Goal: Information Seeking & Learning: Find specific fact

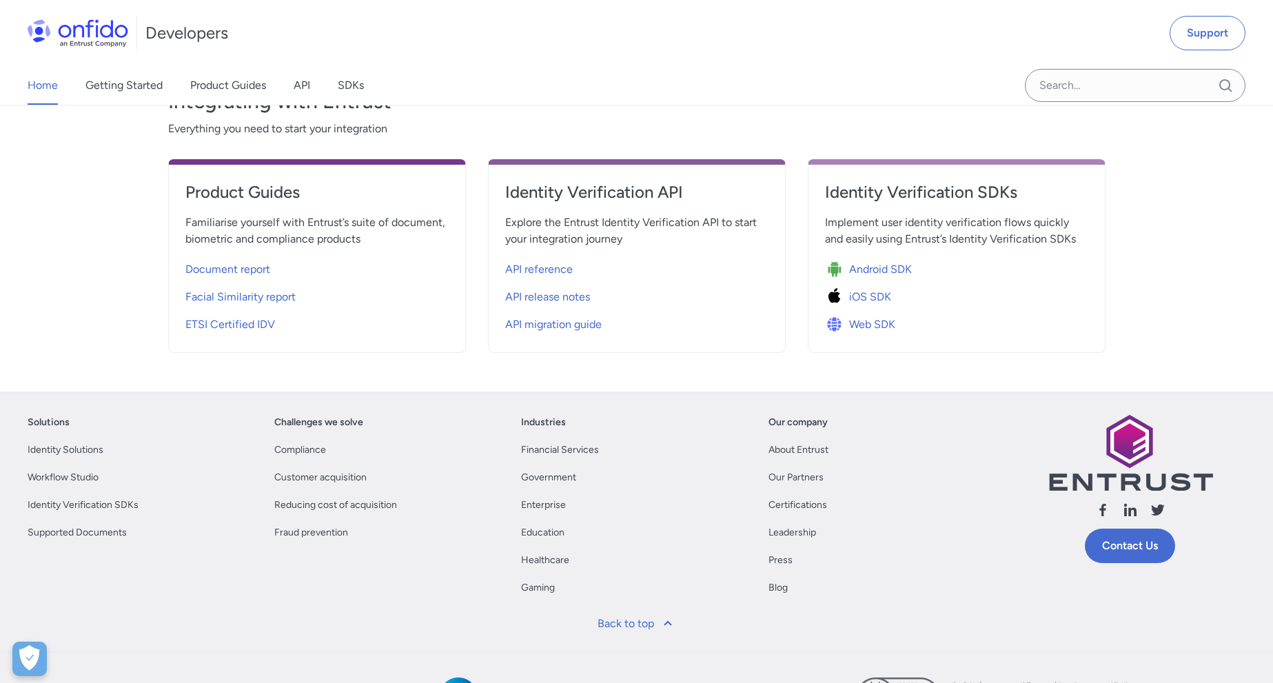
scroll to position [497, 0]
click at [552, 270] on span "API reference" at bounding box center [539, 269] width 68 height 17
select select "http"
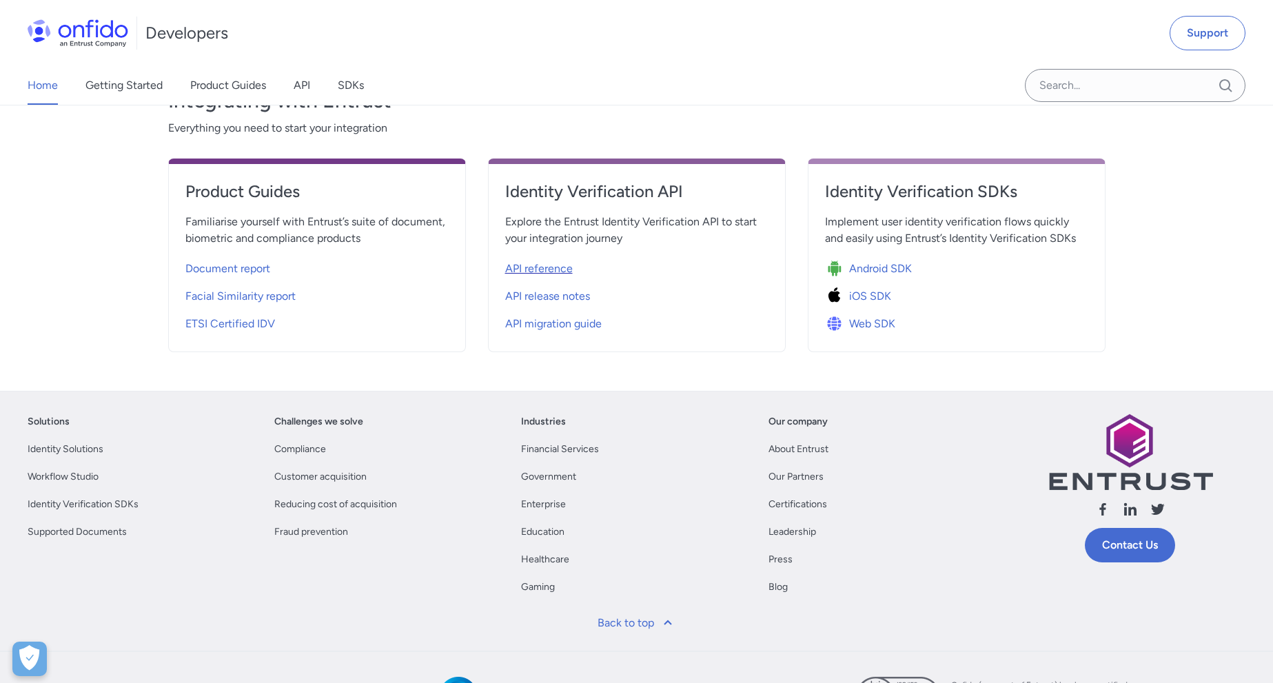
select select "http"
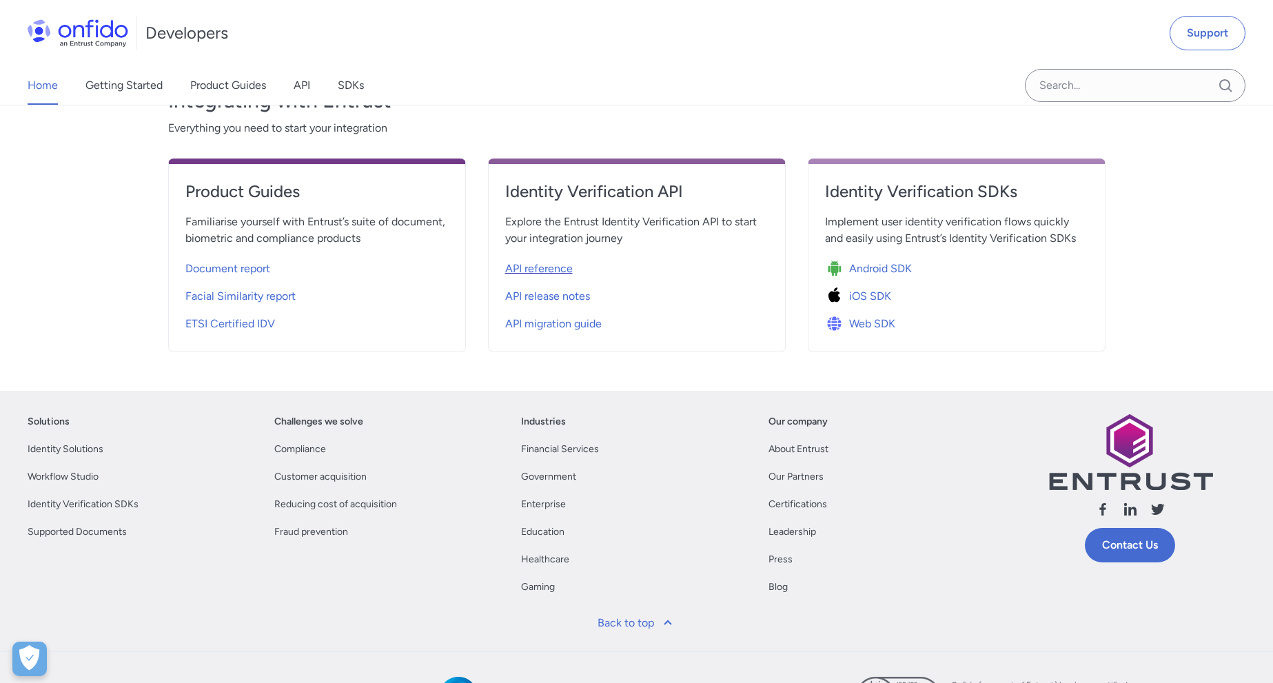
select select "http"
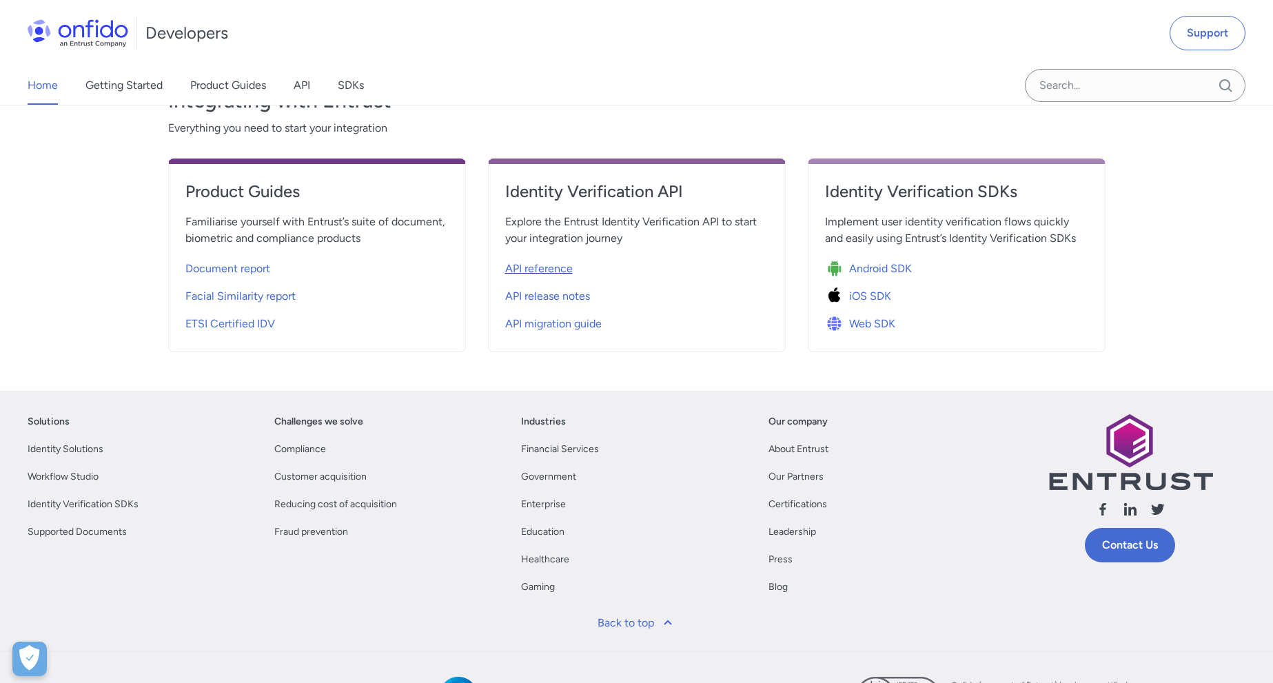
select select "http"
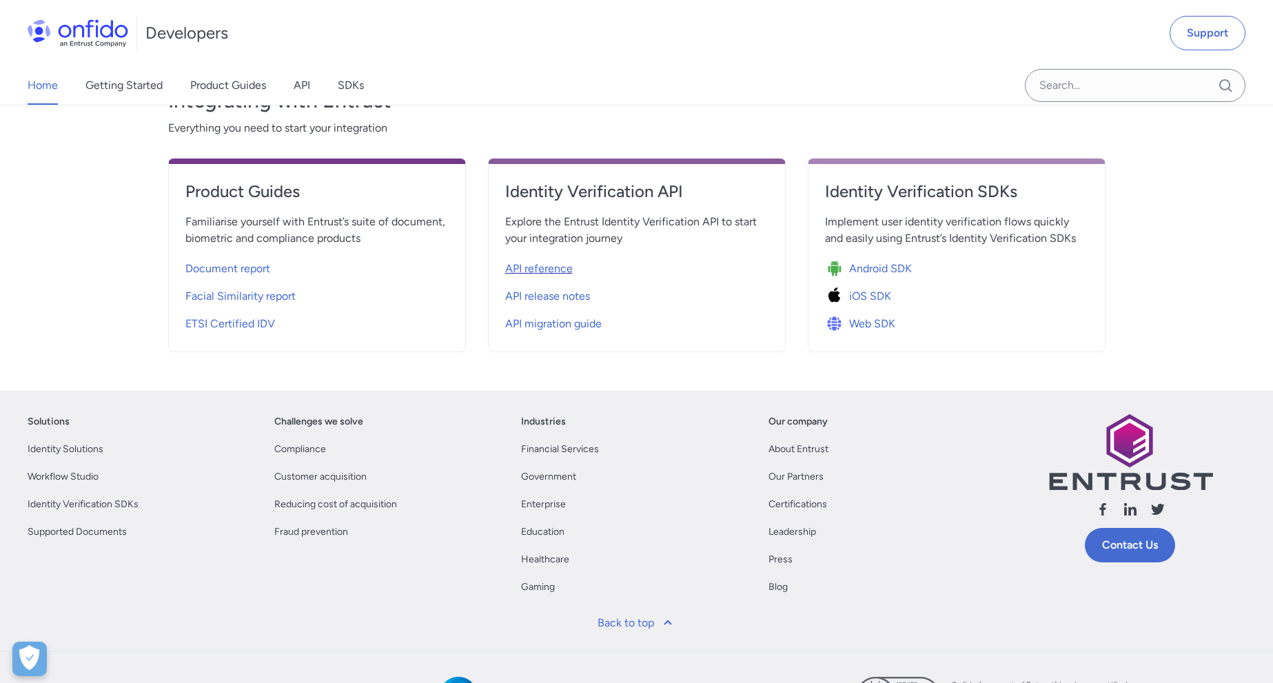
select select "http"
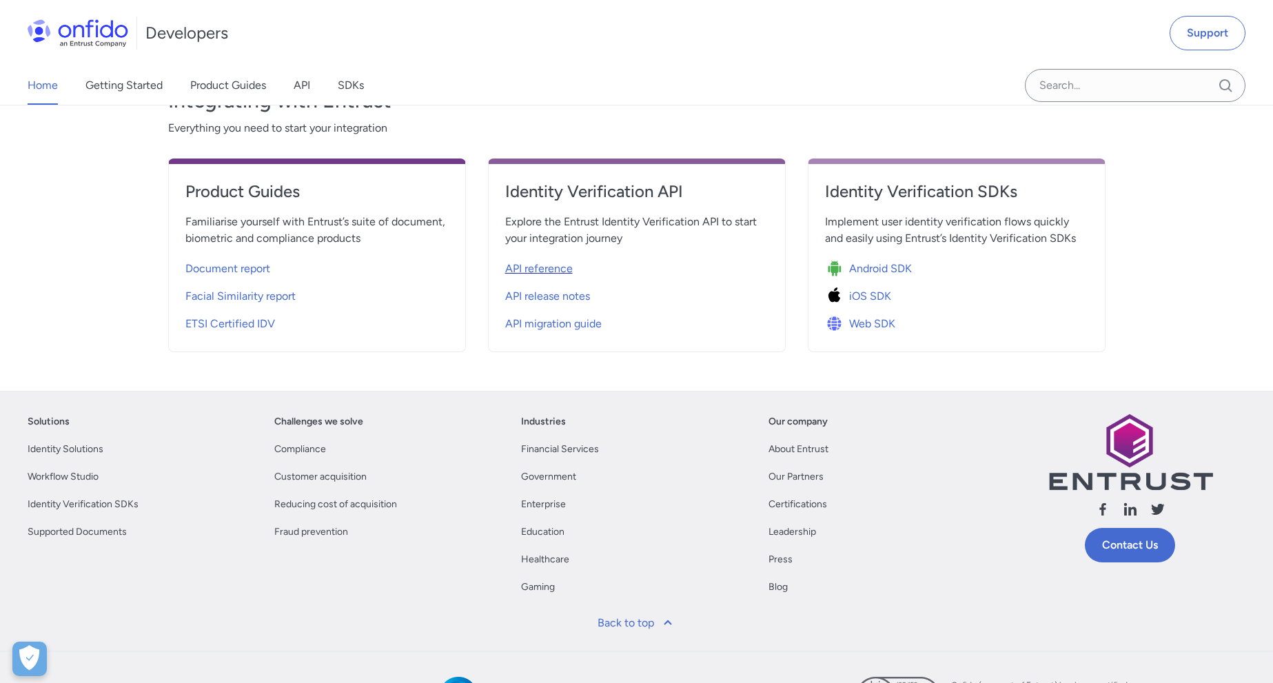
select select "http"
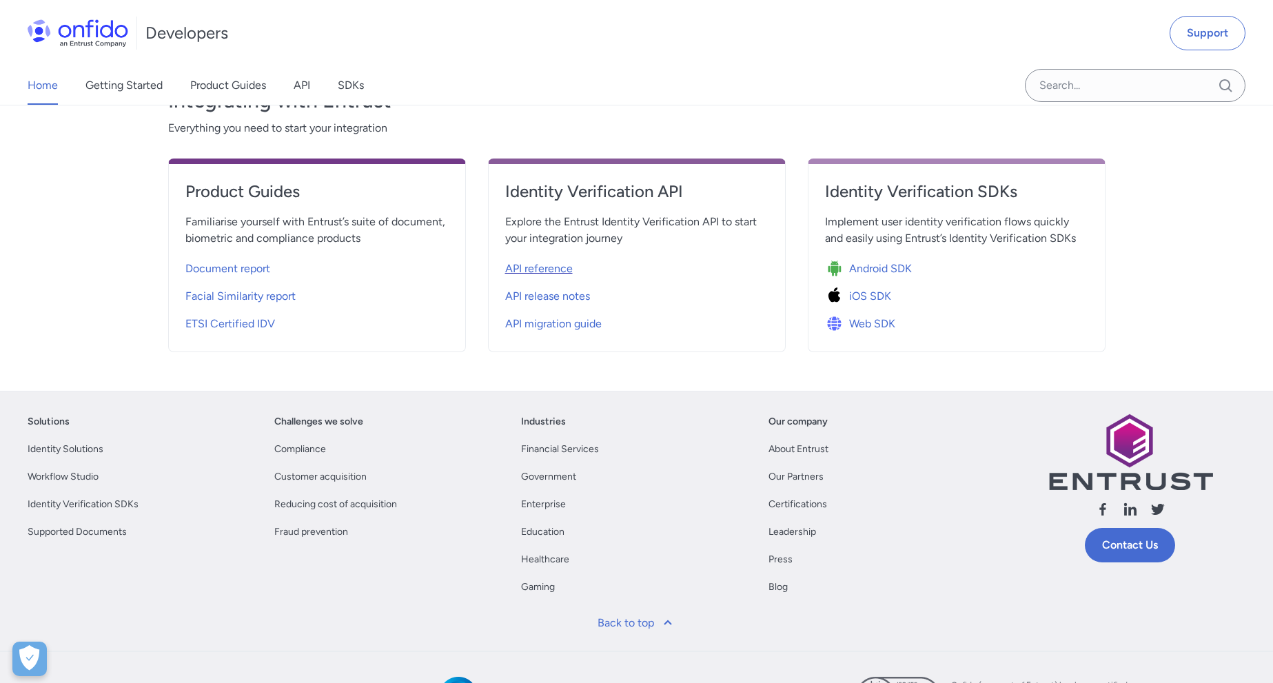
select select "http"
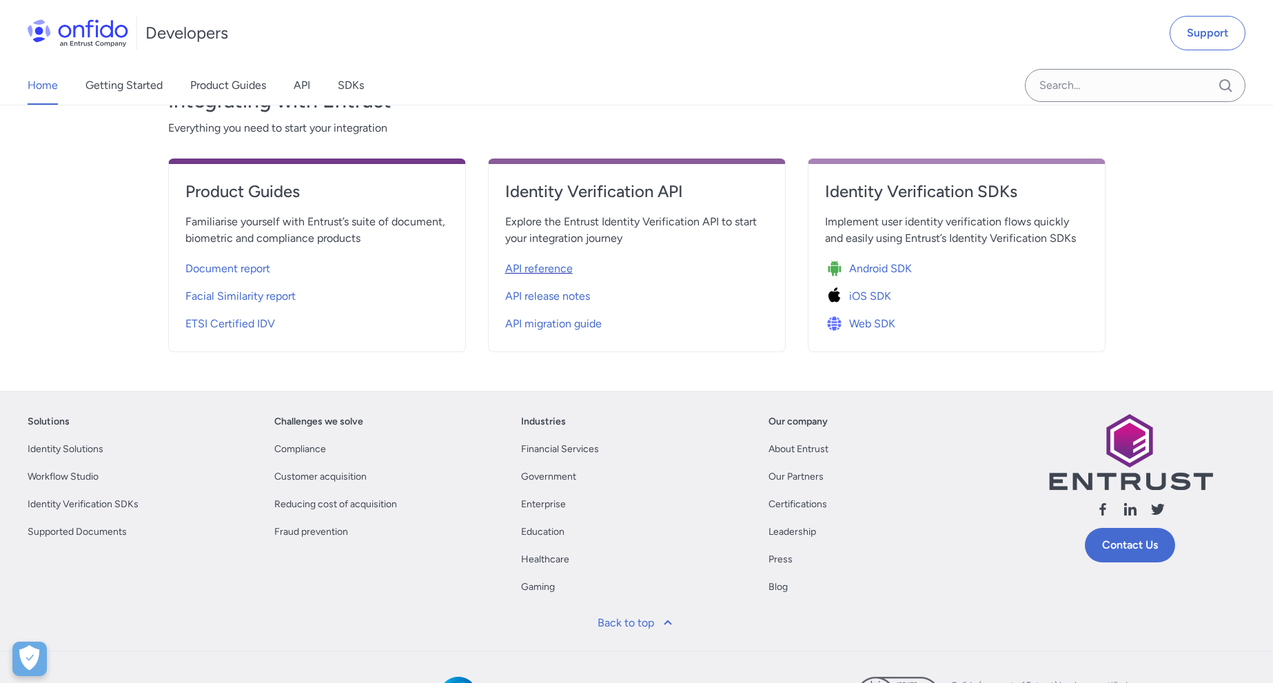
select select "http"
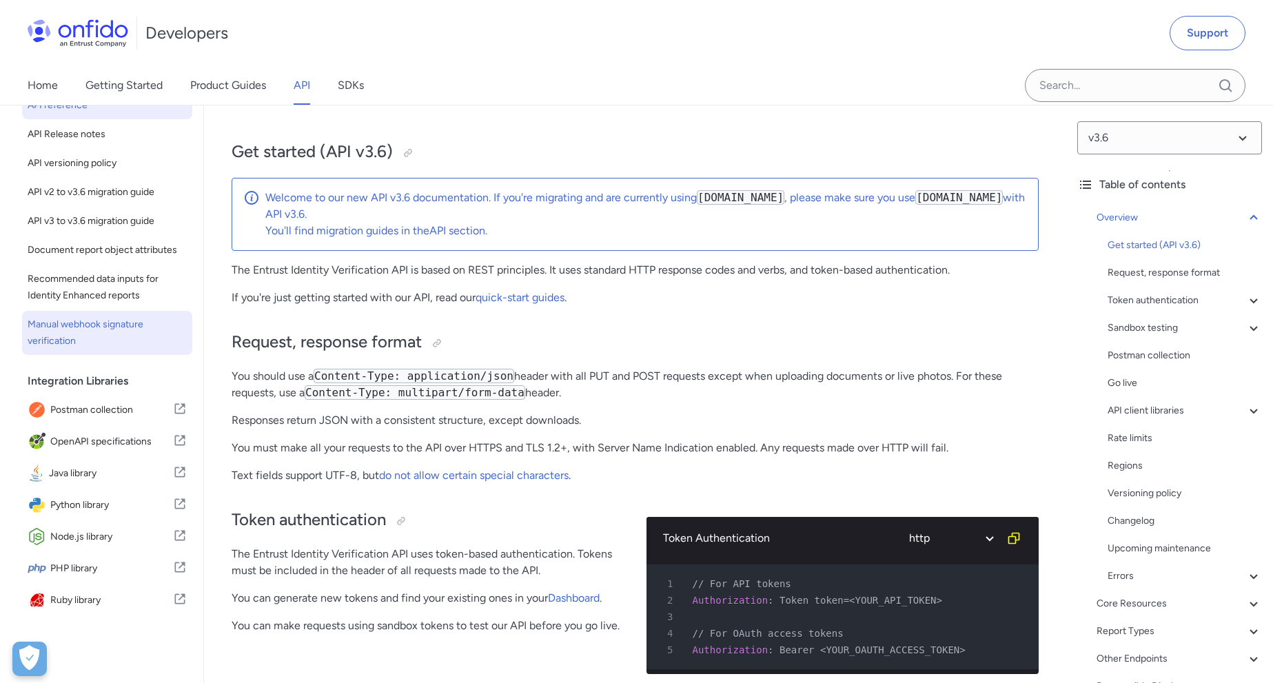
scroll to position [92, 0]
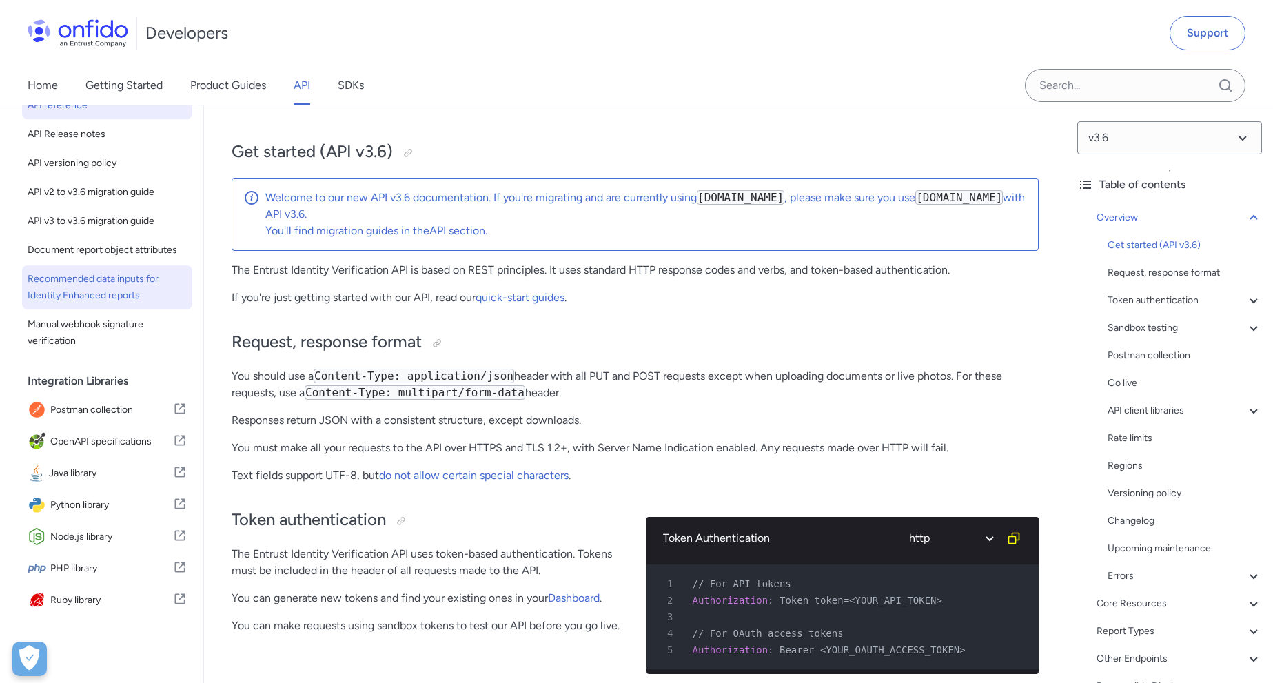
click at [110, 299] on span "Recommended data inputs for Identity Enhanced reports" at bounding box center [107, 287] width 159 height 33
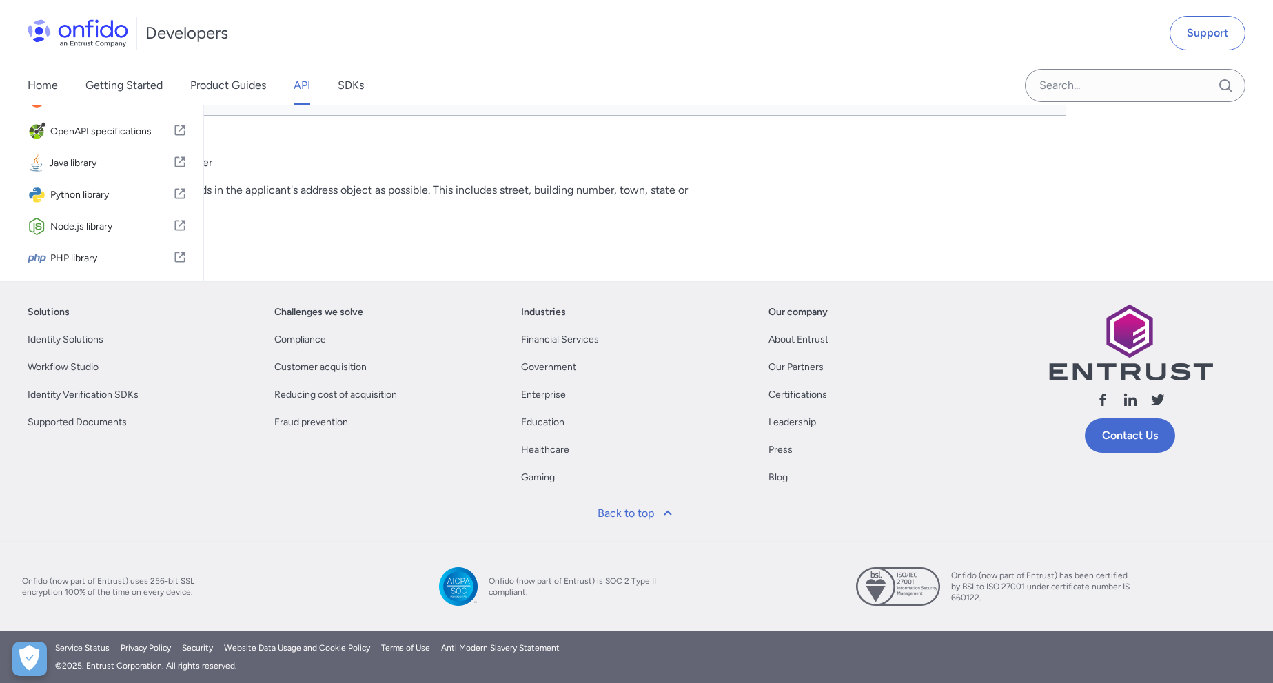
scroll to position [0, 353]
drag, startPoint x: 655, startPoint y: 403, endPoint x: 692, endPoint y: 413, distance: 37.8
click at [899, 77] on td "National ID (NIN)" at bounding box center [957, 48] width 117 height 55
click at [1016, 77] on td at bounding box center [1111, 48] width 190 height 55
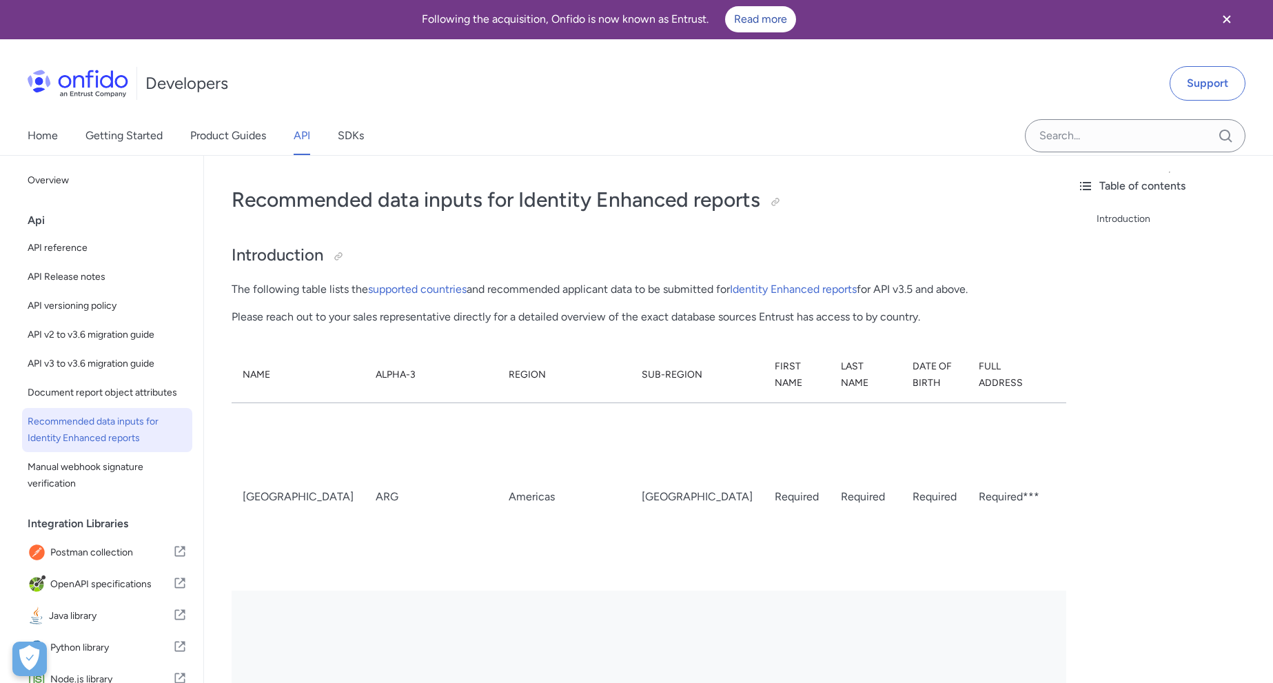
scroll to position [0, 0]
click at [444, 287] on link "supported countries" at bounding box center [417, 289] width 99 height 13
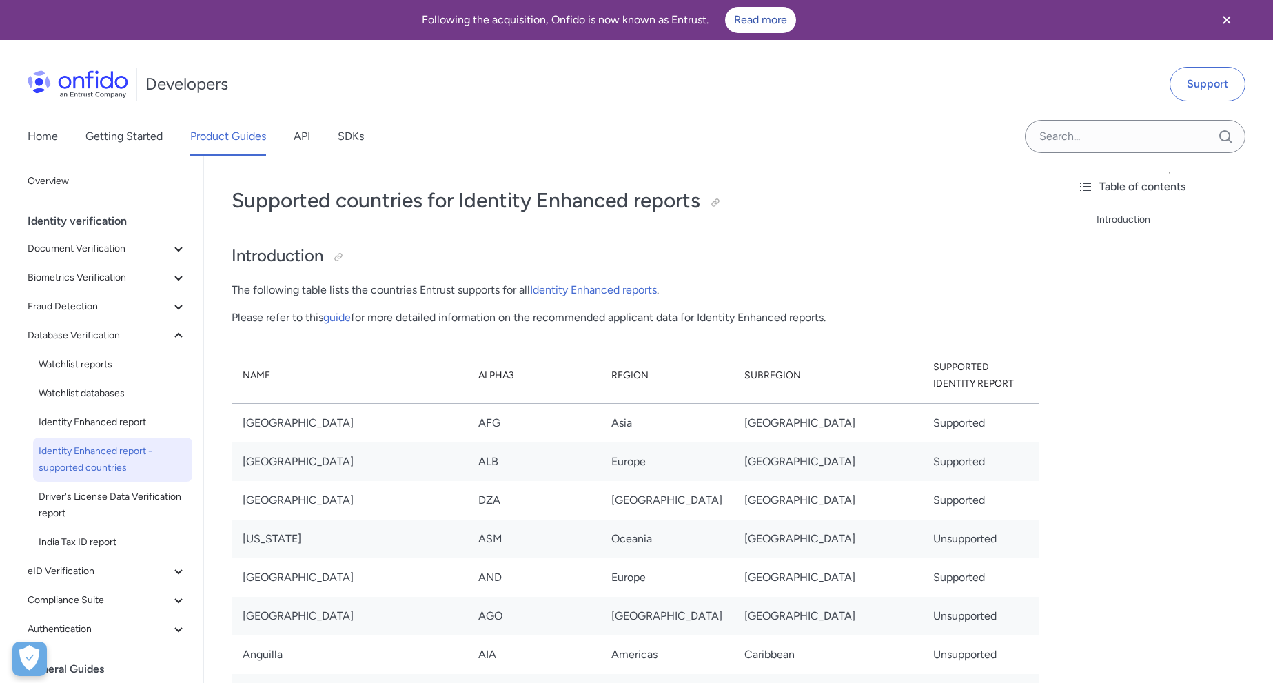
click at [82, 86] on img at bounding box center [78, 84] width 101 height 28
